Goal: Find contact information: Find contact information

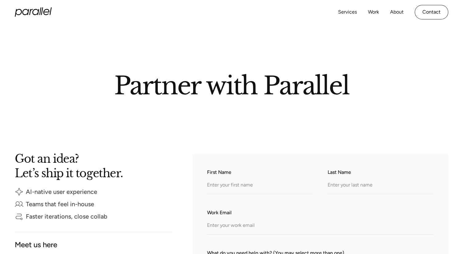
click at [43, 15] on icon "home" at bounding box center [33, 11] width 37 height 9
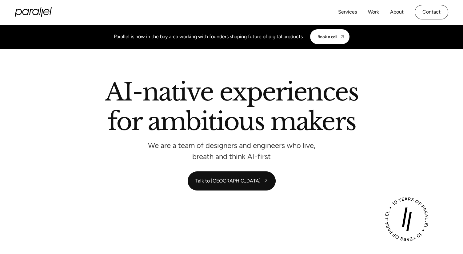
click at [38, 10] on icon at bounding box center [33, 11] width 37 height 9
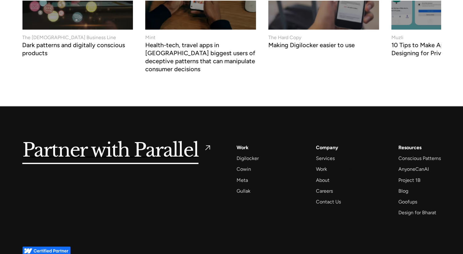
scroll to position [2386, 0]
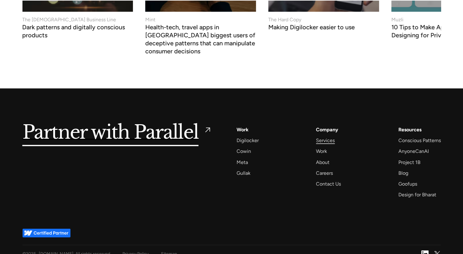
click at [321, 136] on div "Services" at bounding box center [325, 140] width 19 height 8
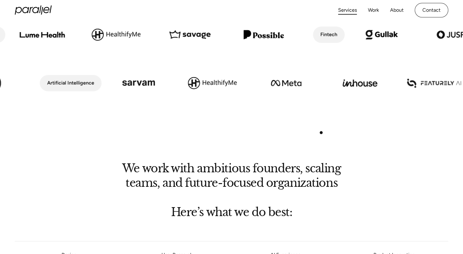
scroll to position [185, 0]
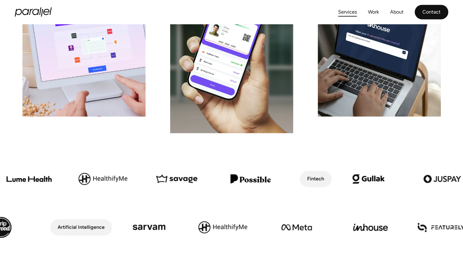
click at [434, 7] on link "Contact" at bounding box center [432, 12] width 34 height 14
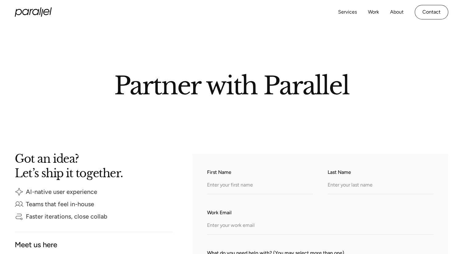
drag, startPoint x: 431, startPoint y: 122, endPoint x: 335, endPoint y: 100, distance: 98.7
click at [431, 122] on div at bounding box center [231, 136] width 463 height 34
click at [37, 13] on icon "home" at bounding box center [33, 11] width 37 height 9
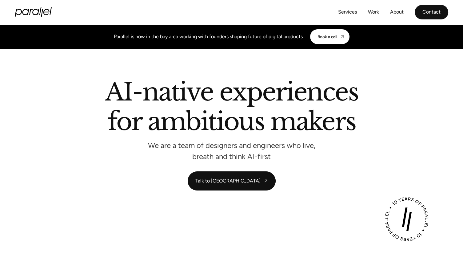
click at [441, 18] on link "Contact" at bounding box center [432, 12] width 34 height 14
